Goal: Task Accomplishment & Management: Manage account settings

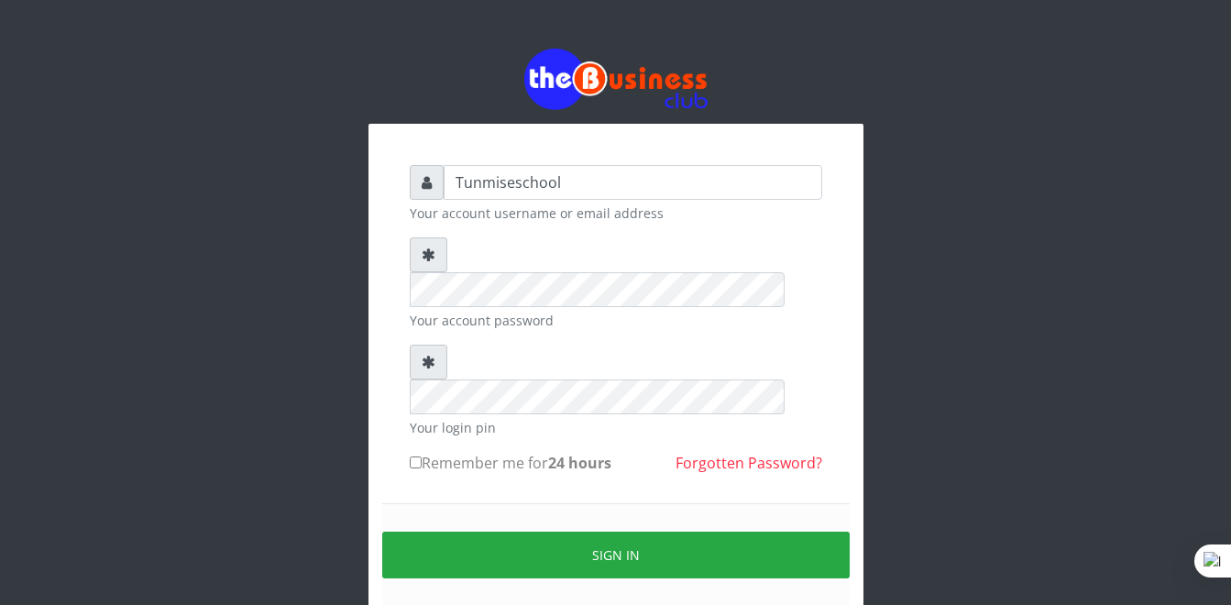
type input "Tunmiseschool"
click at [413, 457] on input "Remember me for 24 hours" at bounding box center [416, 463] width 12 height 12
checkbox input "true"
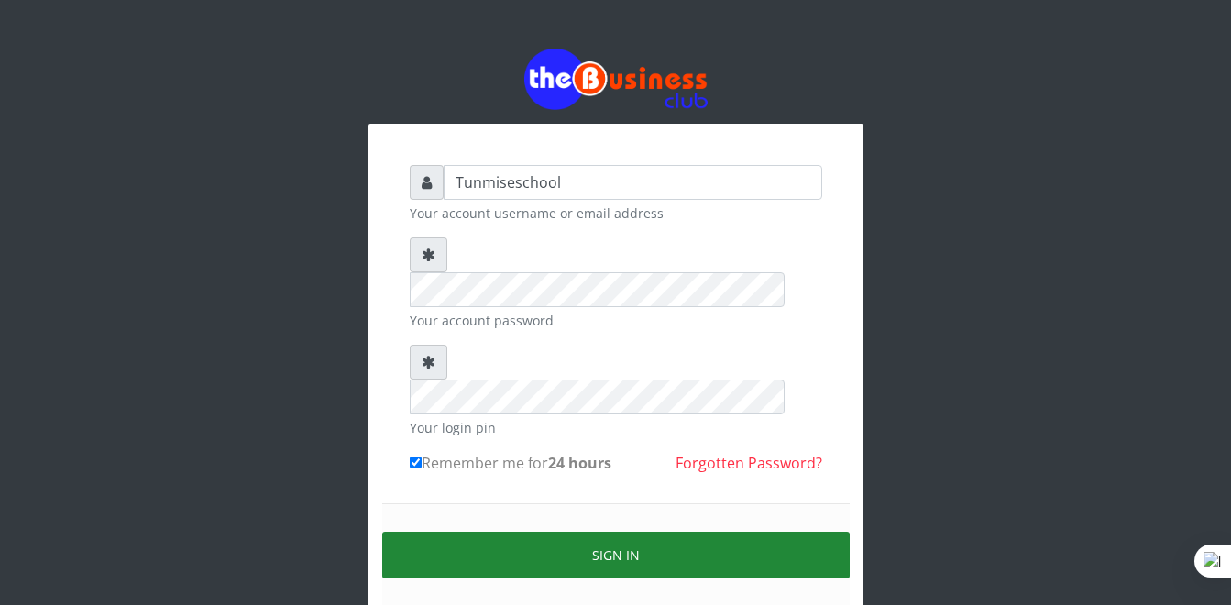
click at [538, 532] on button "Sign in" at bounding box center [616, 555] width 468 height 47
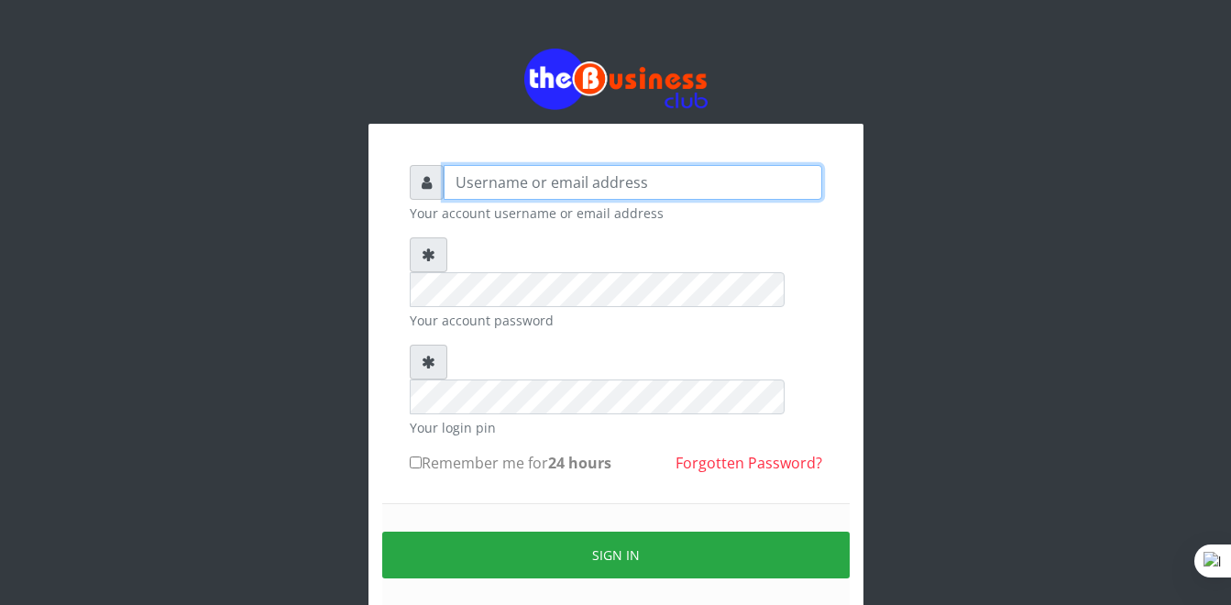
click at [575, 182] on input "text" at bounding box center [633, 182] width 379 height 35
type input "Tunmiseschool"
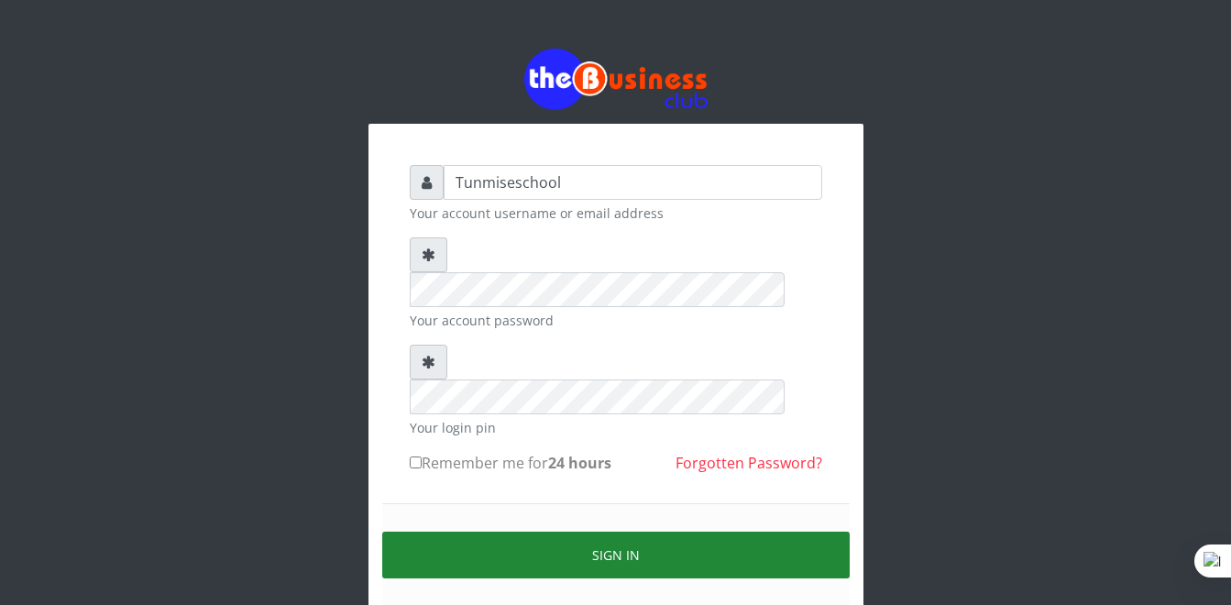
click at [612, 532] on button "Sign in" at bounding box center [616, 555] width 468 height 47
